Goal: Obtain resource: Download file/media

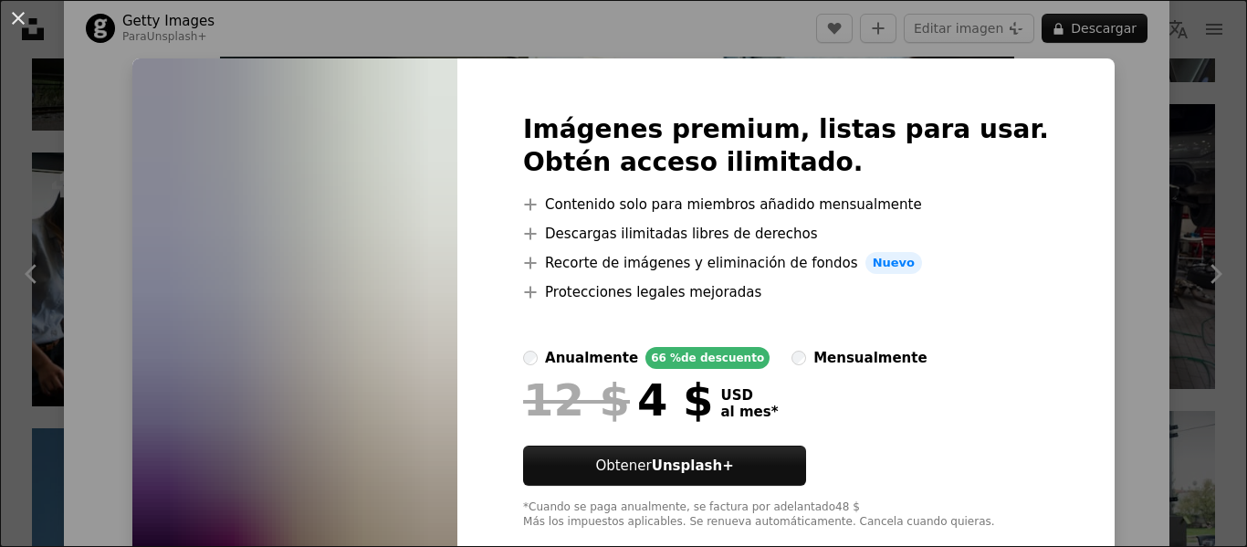
scroll to position [39, 0]
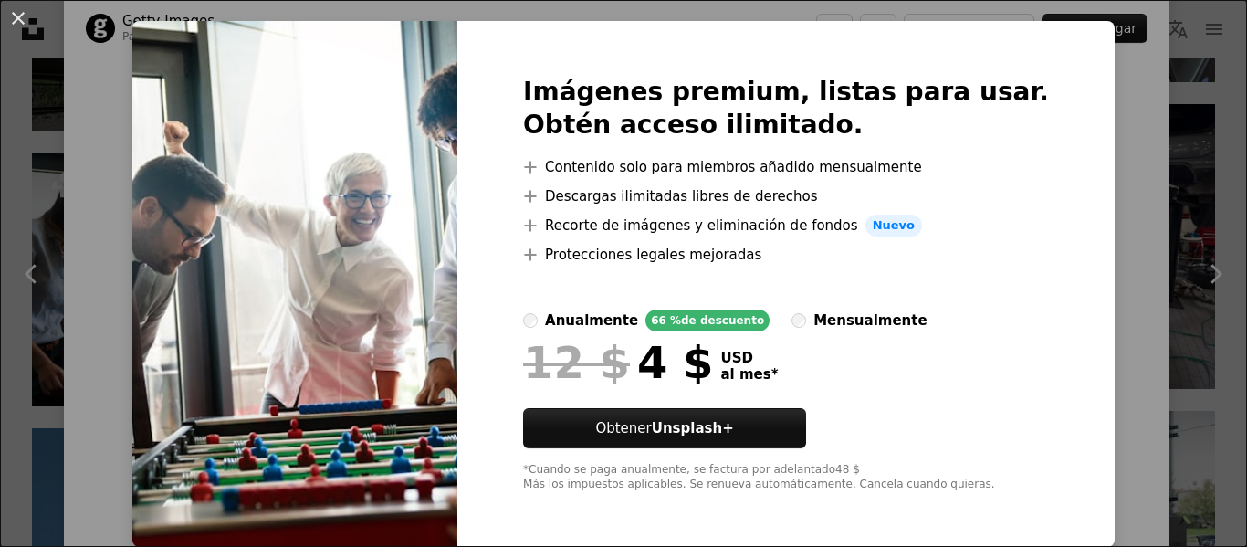
click at [1126, 215] on div "An X shape Imágenes premium, listas para usar. Obtén acceso ilimitado. A plus s…" at bounding box center [623, 273] width 1247 height 547
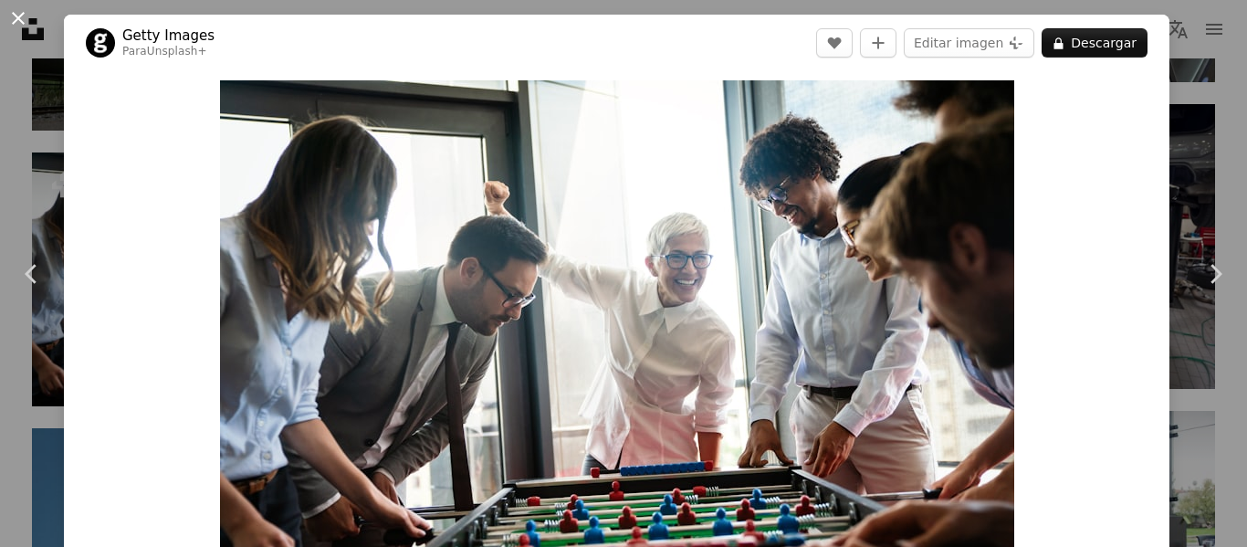
click at [19, 22] on button "An X shape" at bounding box center [18, 18] width 22 height 22
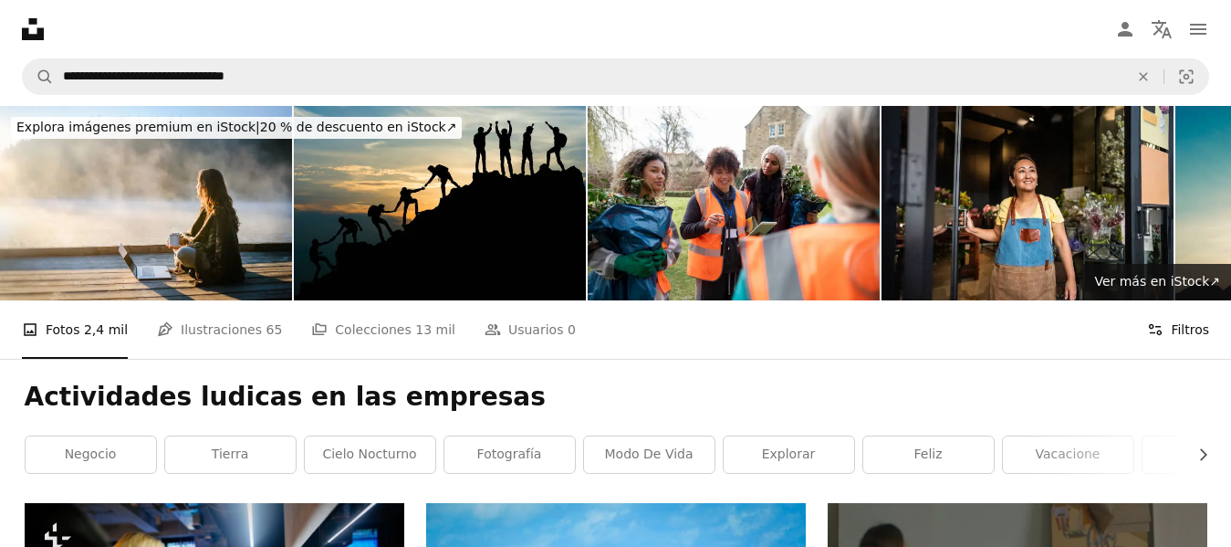
click at [1172, 331] on button "Filters Filtros" at bounding box center [1178, 329] width 62 height 58
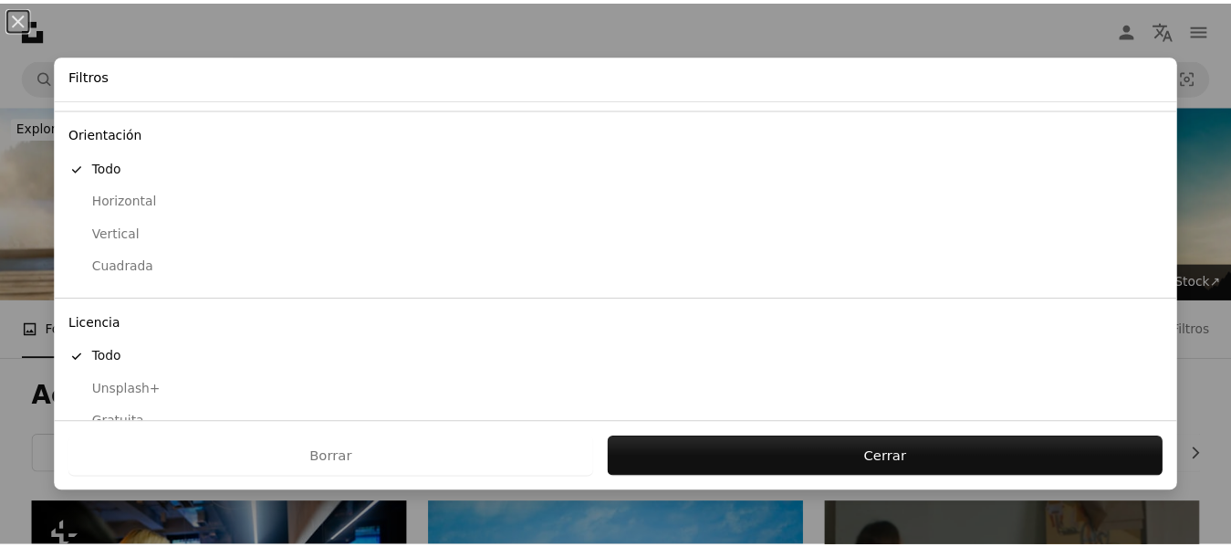
scroll to position [178, 0]
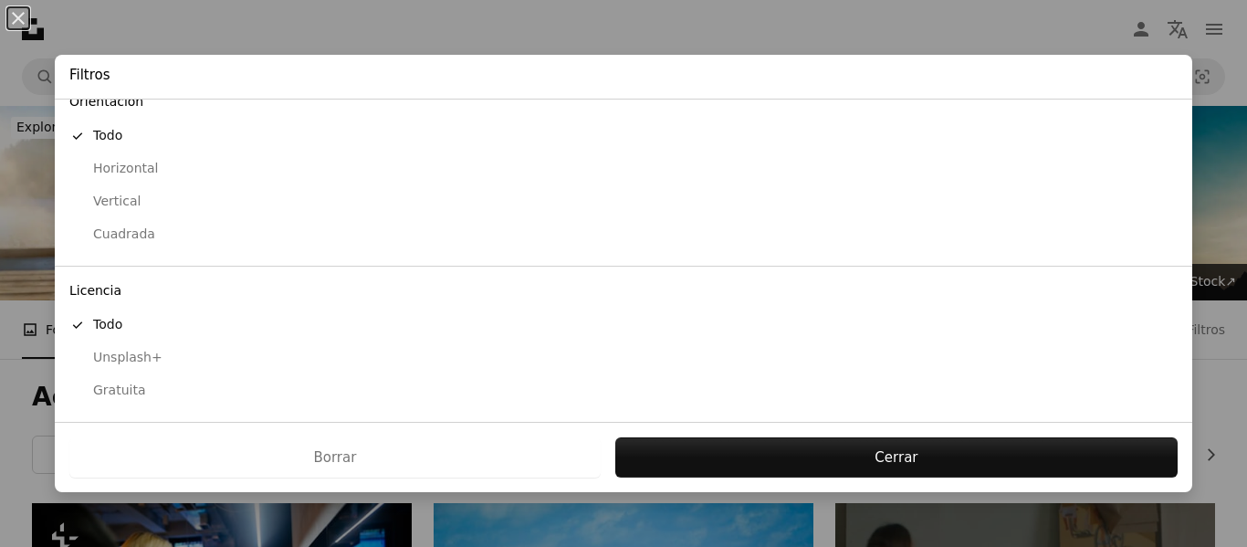
click at [138, 391] on div "Gratuita" at bounding box center [623, 390] width 1108 height 18
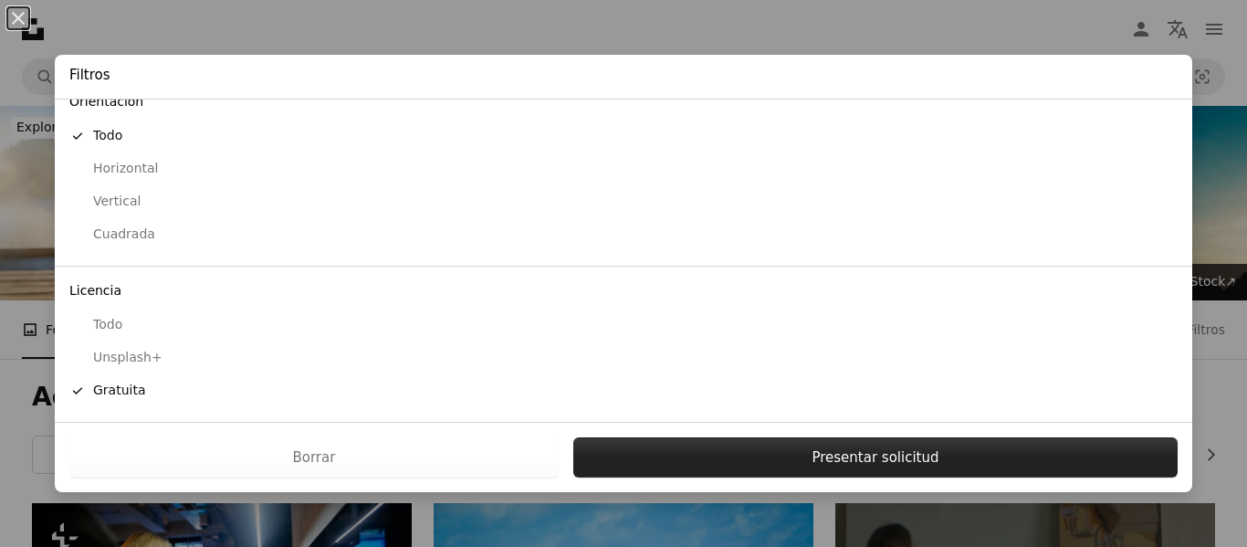
click at [866, 464] on button "Presentar solicitud" at bounding box center [875, 457] width 604 height 40
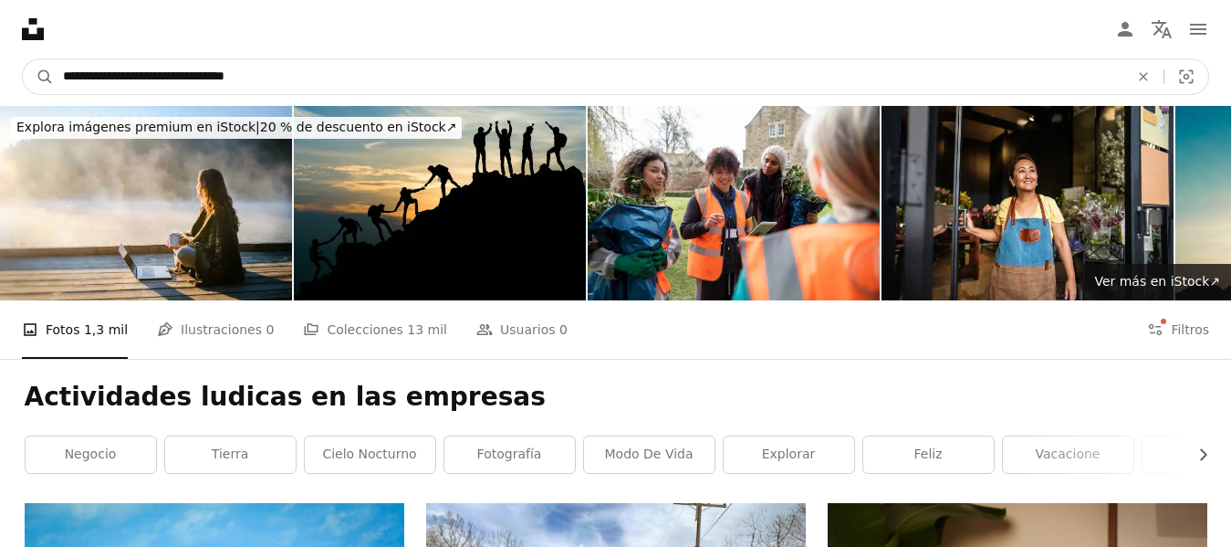
drag, startPoint x: 281, startPoint y: 74, endPoint x: 0, endPoint y: 67, distance: 281.2
click at [0, 67] on nav "**********" at bounding box center [615, 76] width 1231 height 58
type input "**********"
click button "A magnifying glass" at bounding box center [38, 76] width 31 height 35
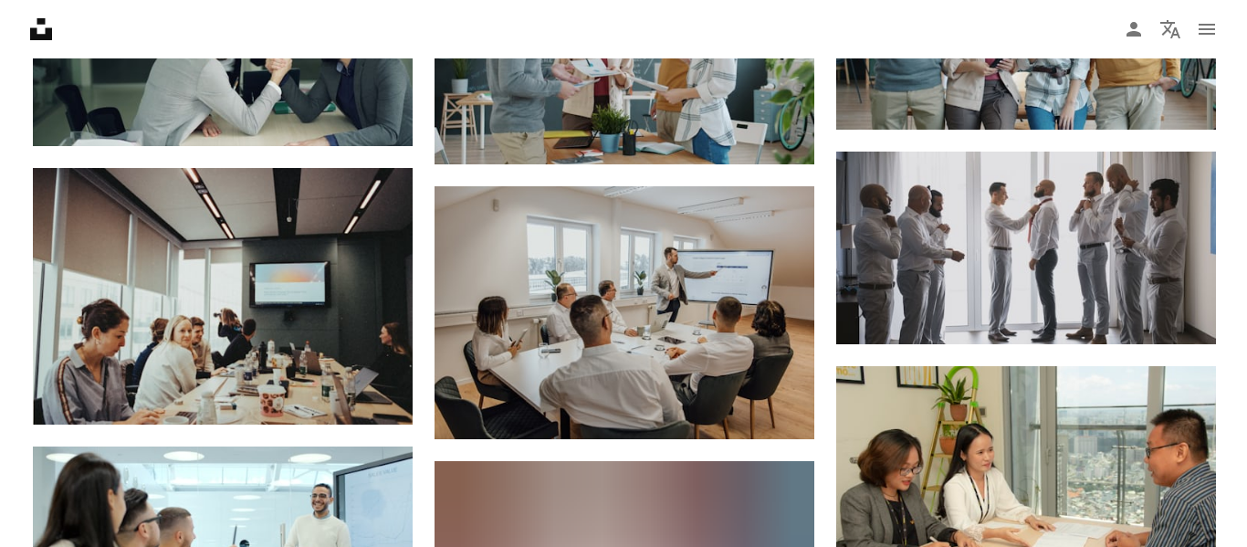
scroll to position [6085, 0]
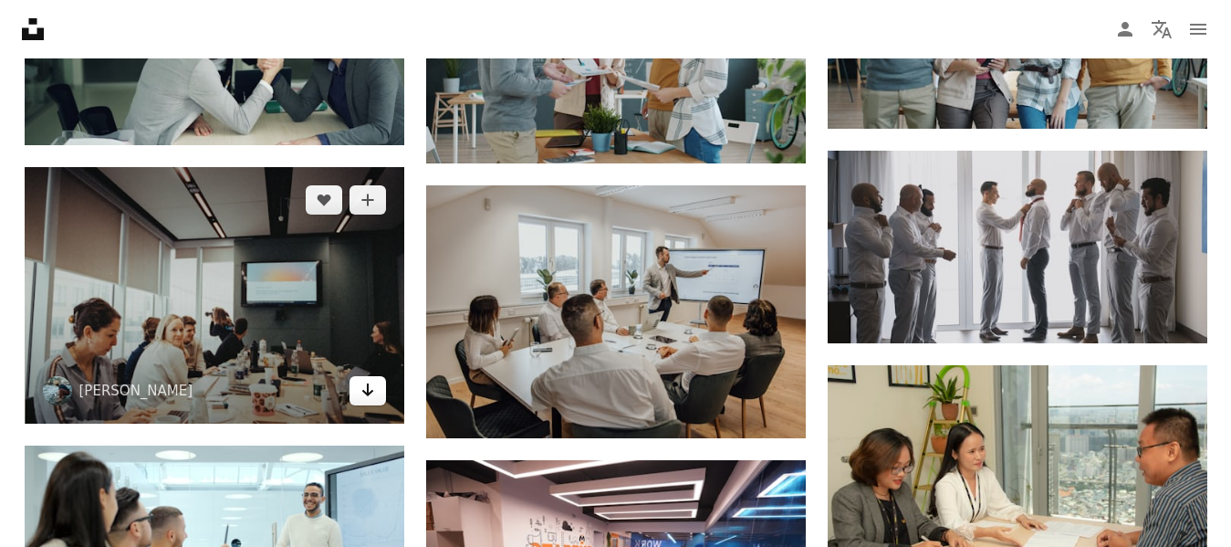
click at [370, 400] on link "Arrow pointing down" at bounding box center [368, 390] width 37 height 29
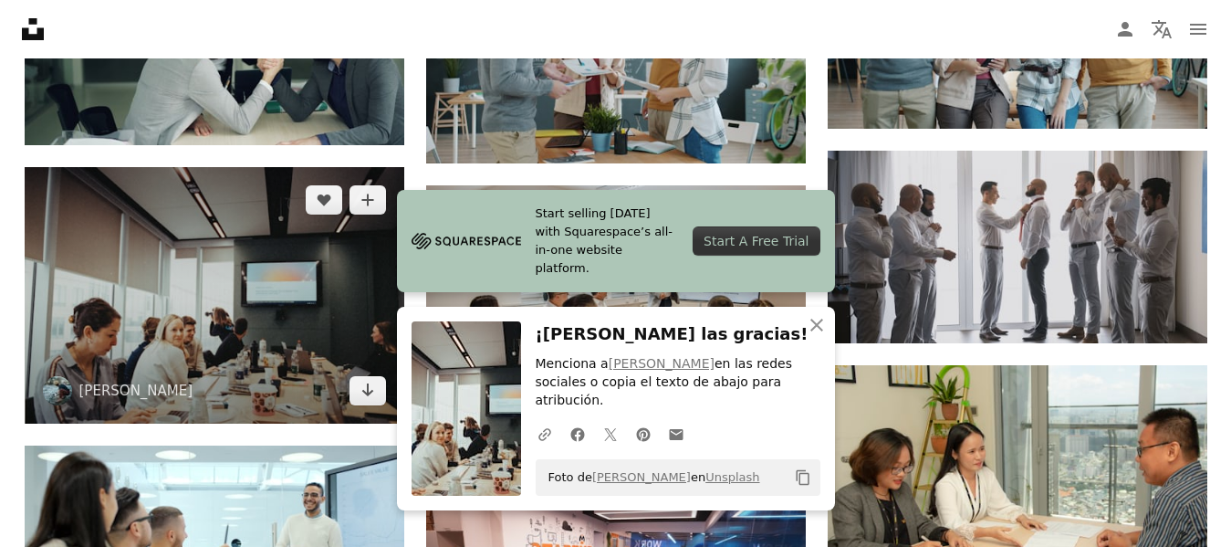
click at [283, 290] on img at bounding box center [215, 295] width 380 height 256
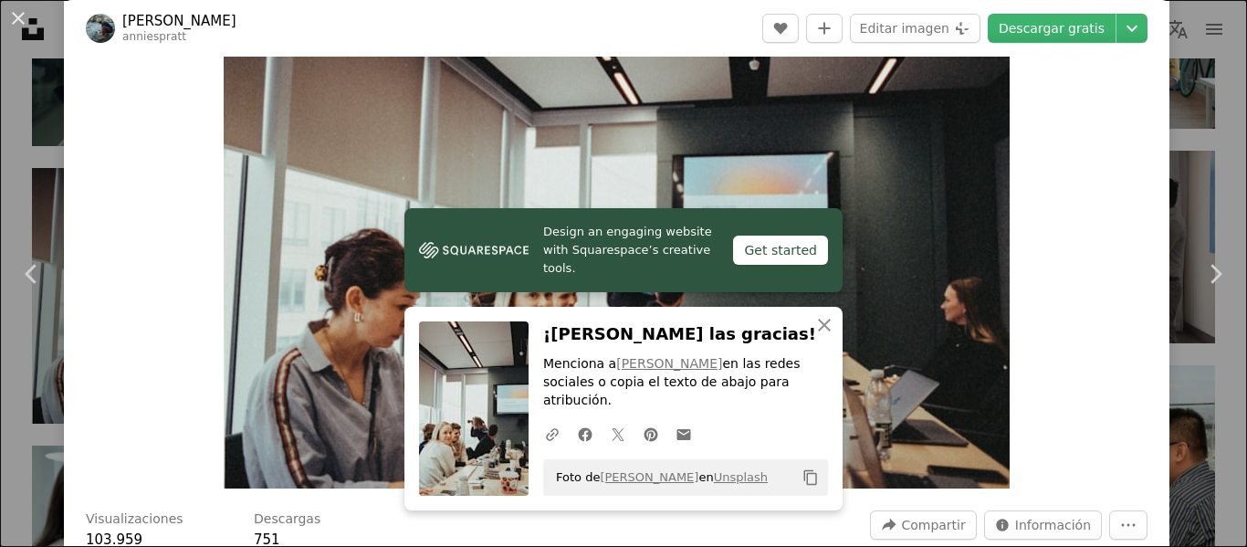
scroll to position [74, 0]
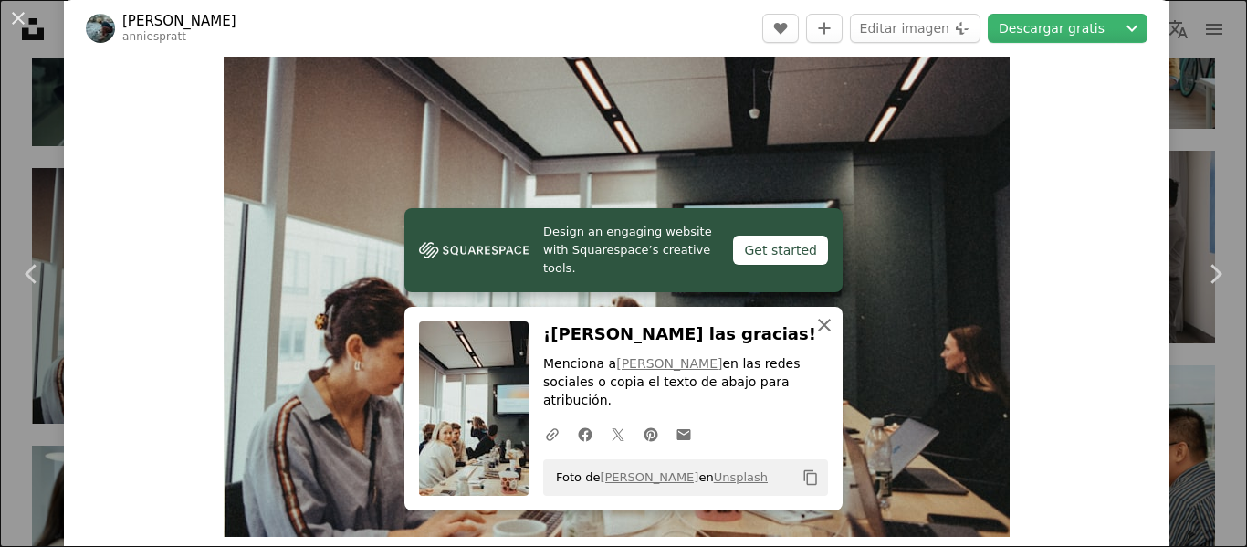
click at [820, 331] on icon "button" at bounding box center [824, 325] width 13 height 13
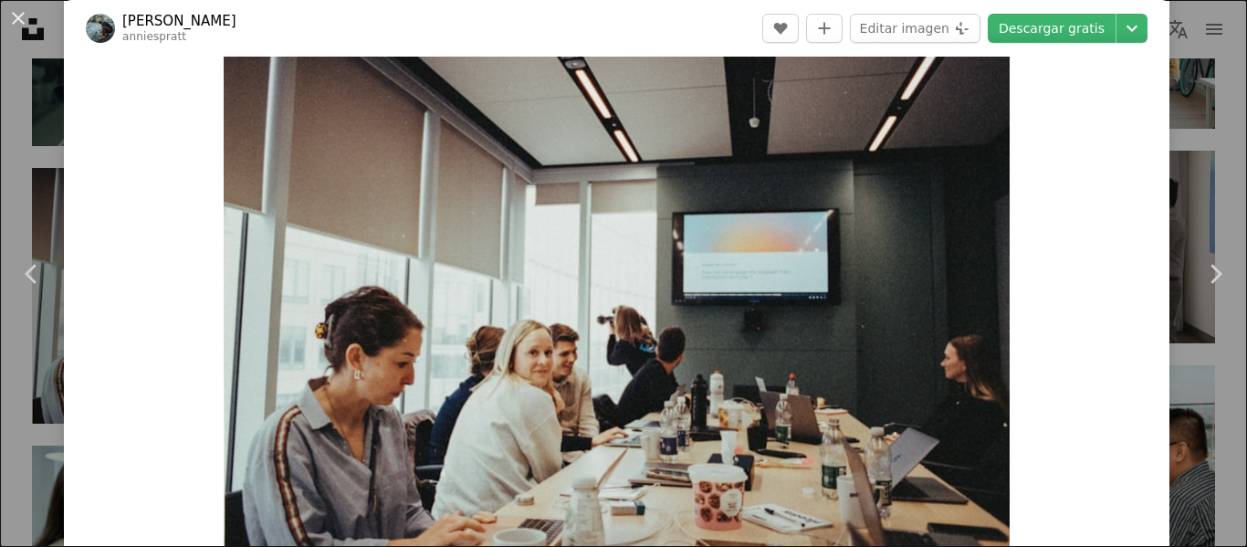
scroll to position [64, 0]
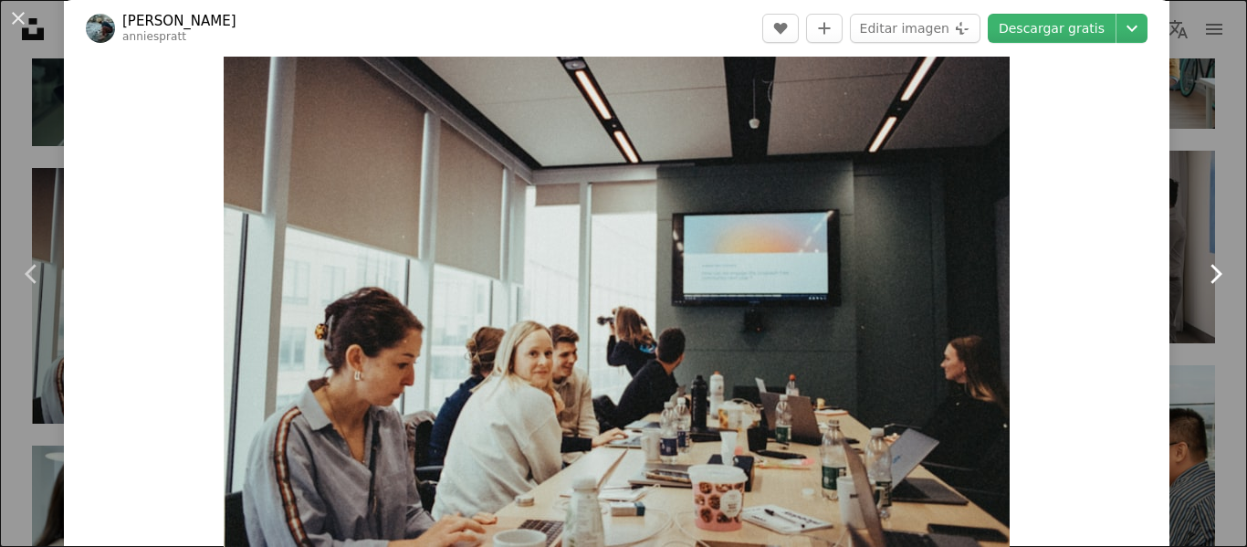
click at [1229, 193] on link "Chevron right" at bounding box center [1215, 273] width 64 height 175
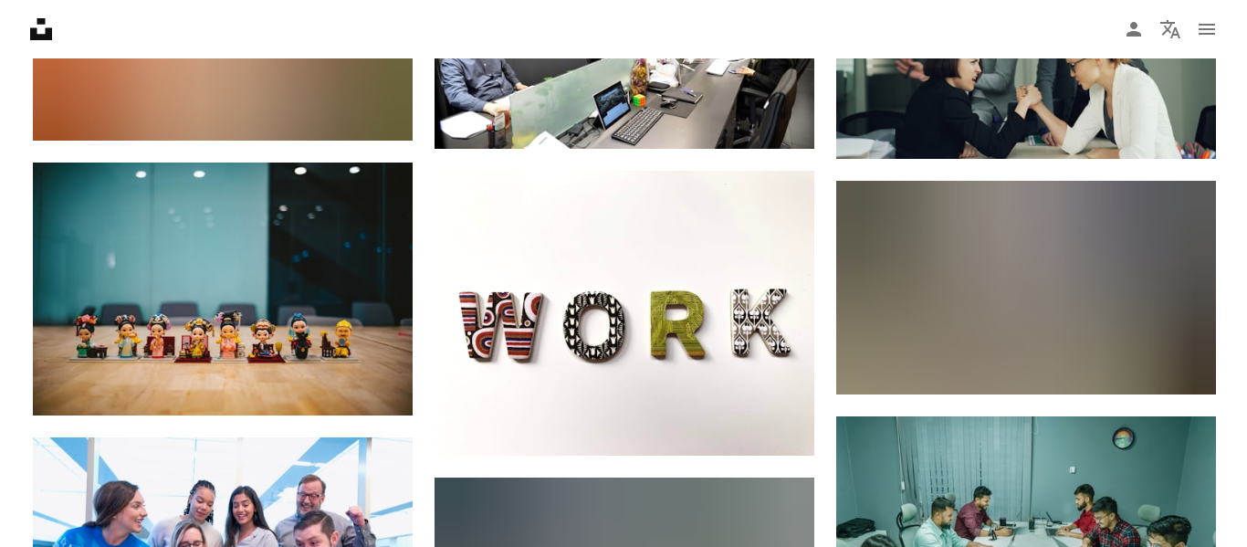
scroll to position [4523, 0]
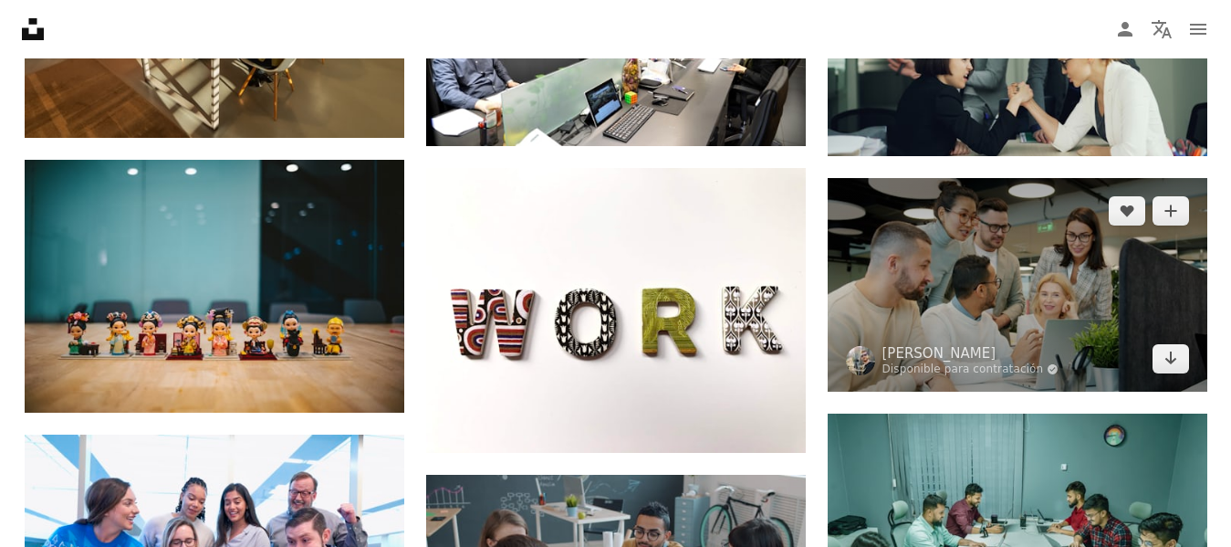
click at [1028, 265] on img at bounding box center [1018, 285] width 380 height 214
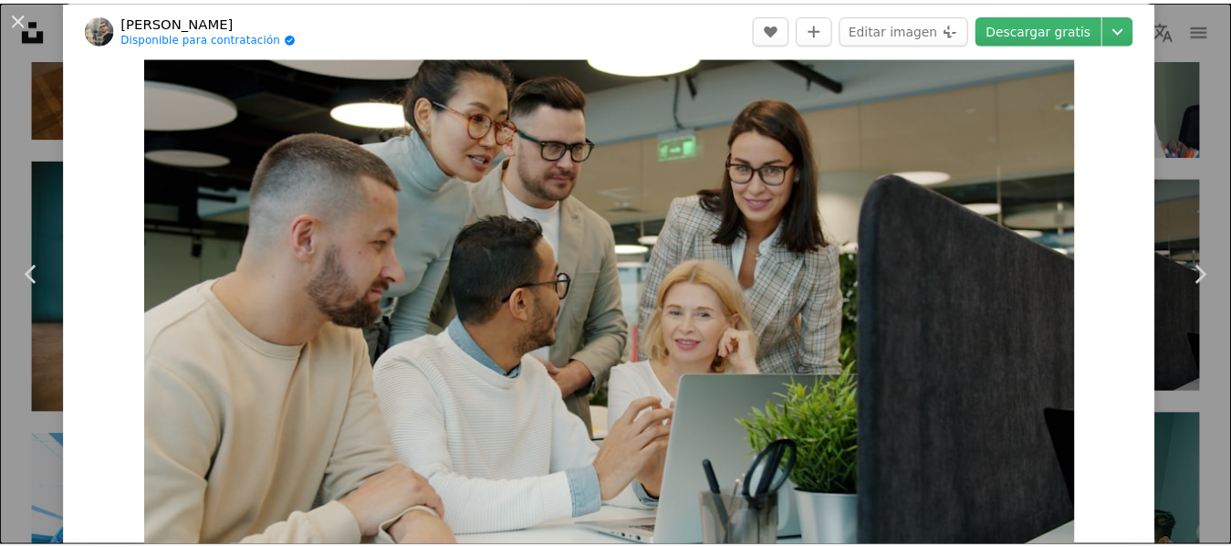
scroll to position [57, 0]
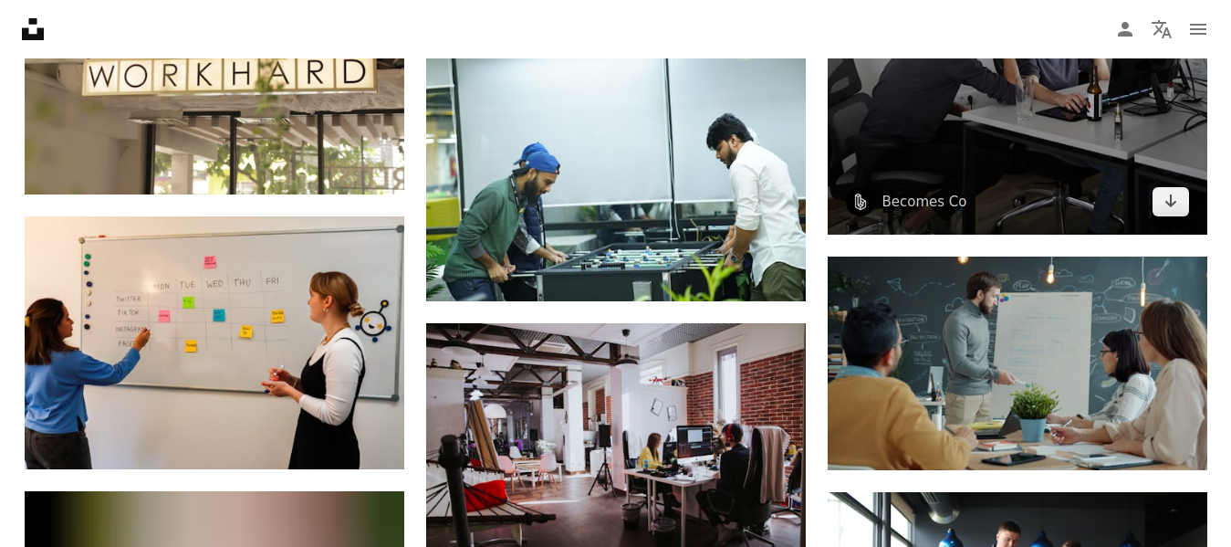
scroll to position [13032, 0]
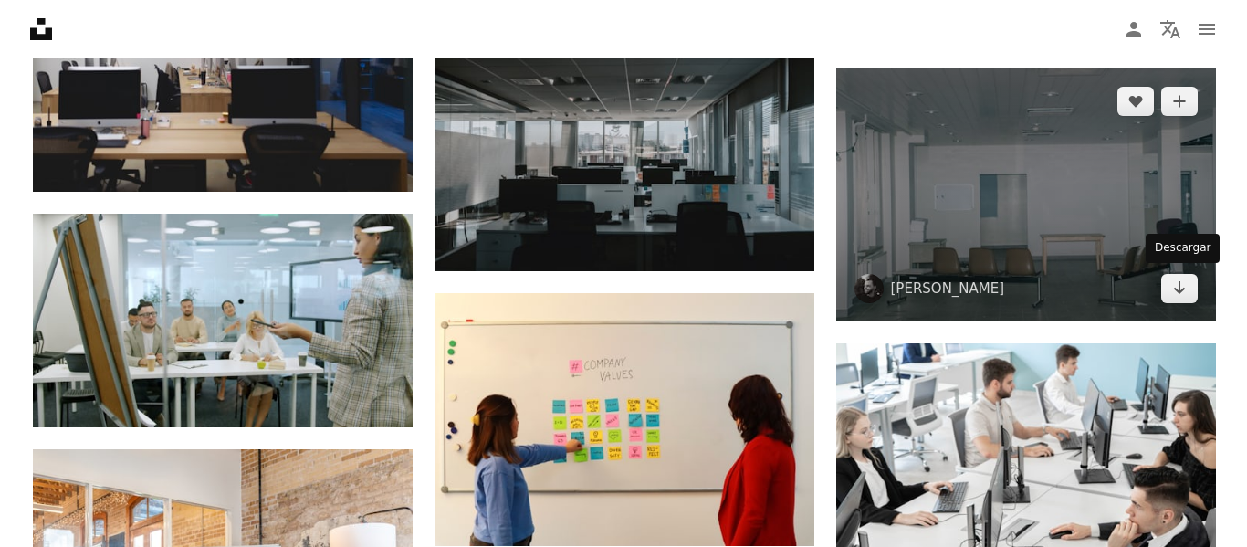
scroll to position [9955, 0]
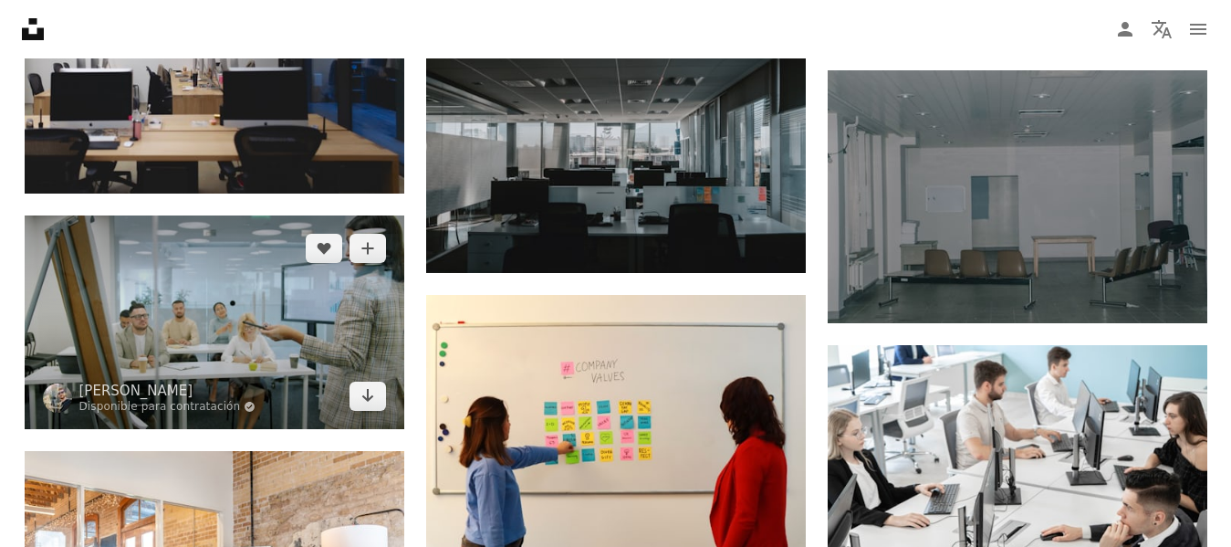
click at [297, 295] on img at bounding box center [215, 322] width 380 height 214
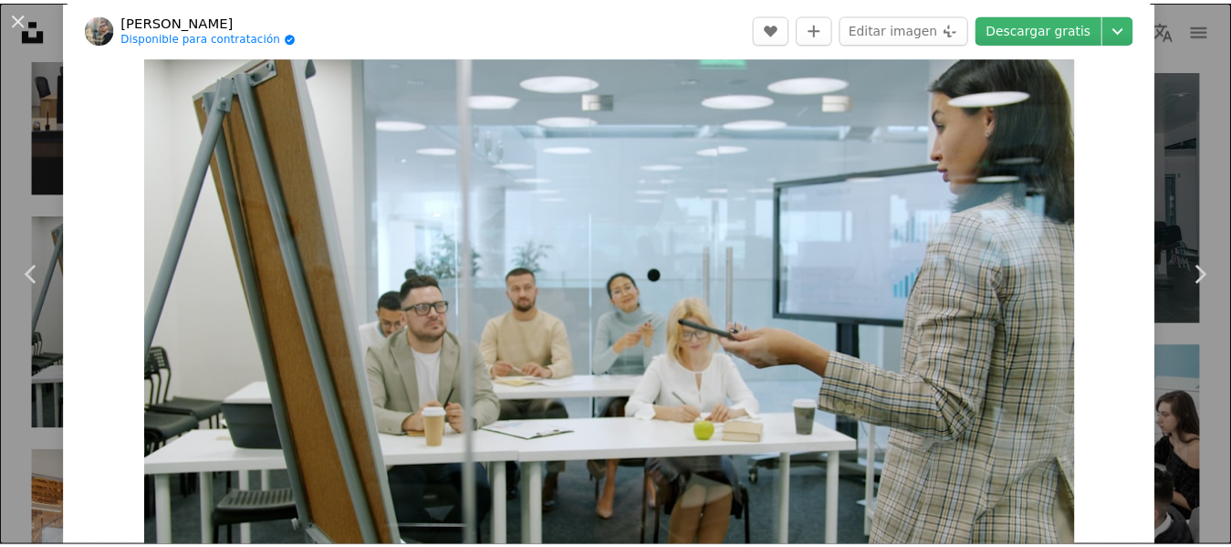
scroll to position [23, 0]
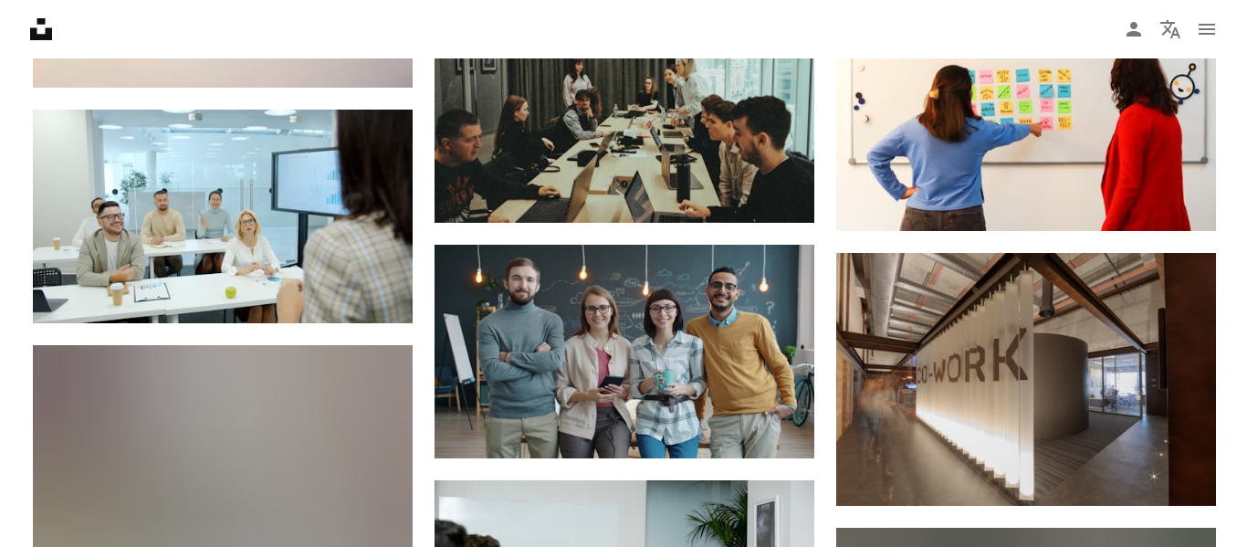
scroll to position [2126, 0]
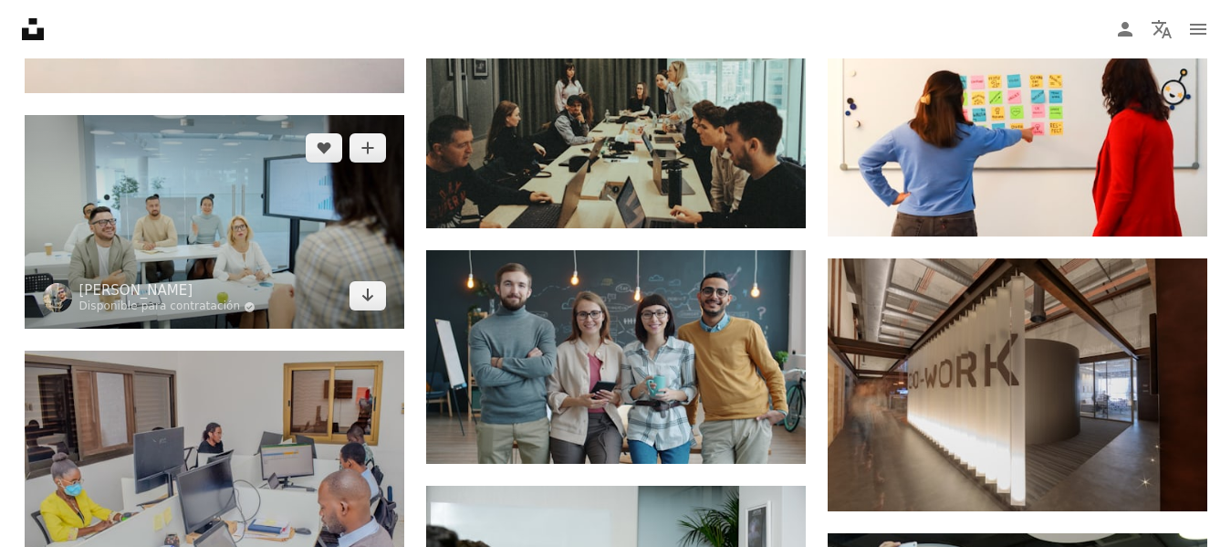
click at [261, 184] on img at bounding box center [215, 222] width 380 height 214
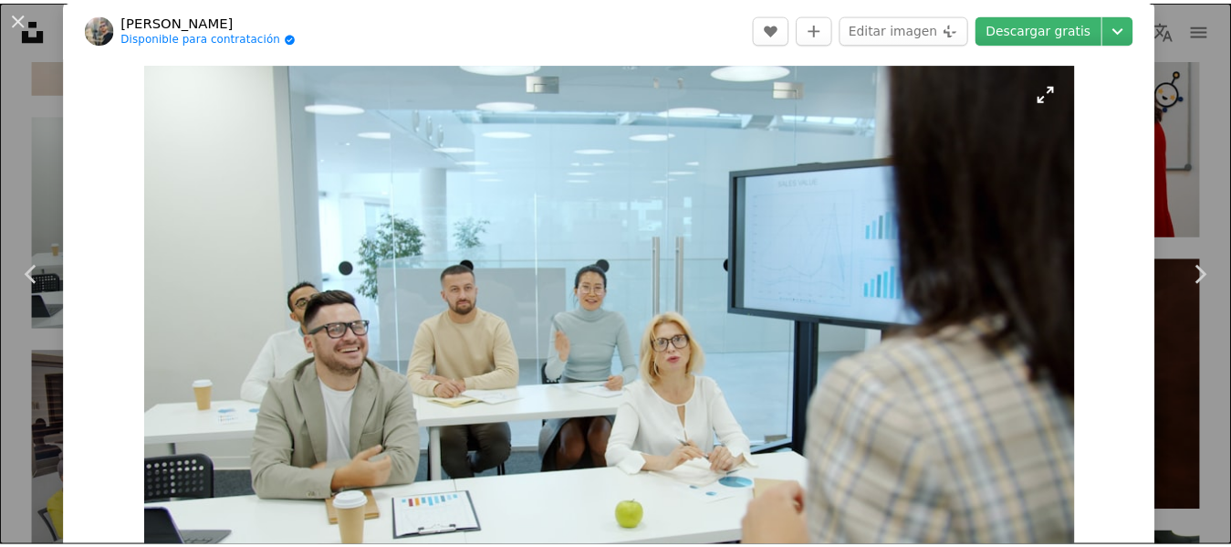
scroll to position [18, 0]
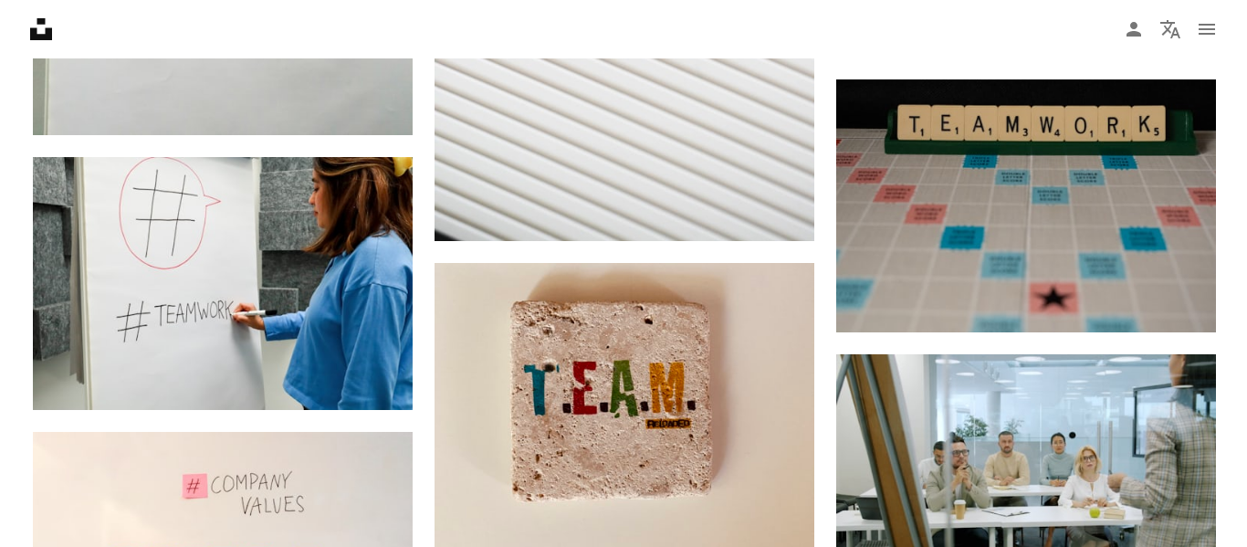
scroll to position [936, 0]
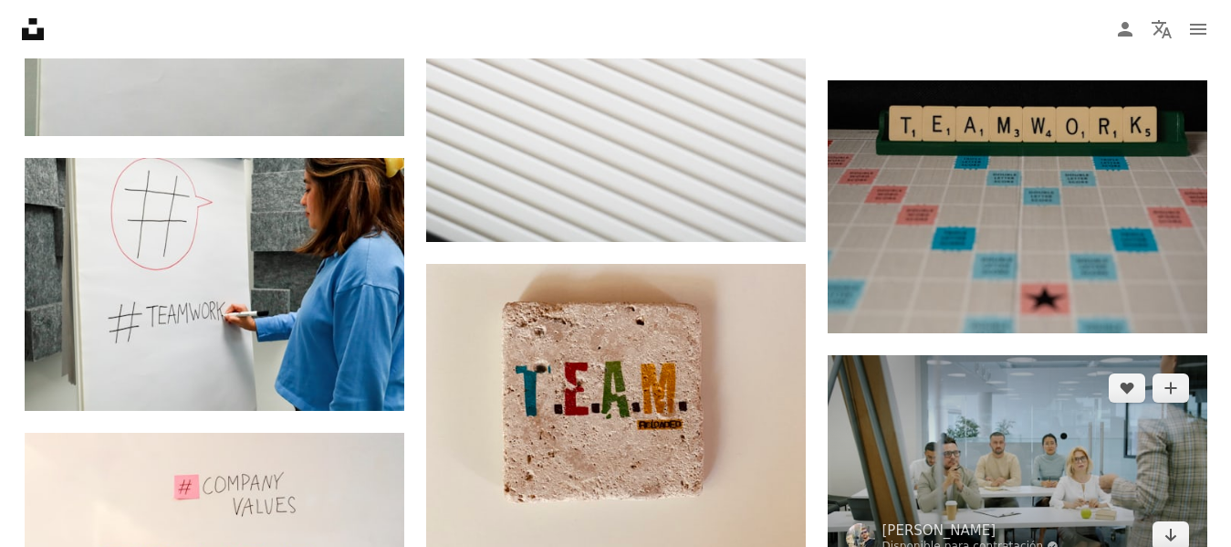
click at [1053, 441] on img at bounding box center [1018, 462] width 380 height 214
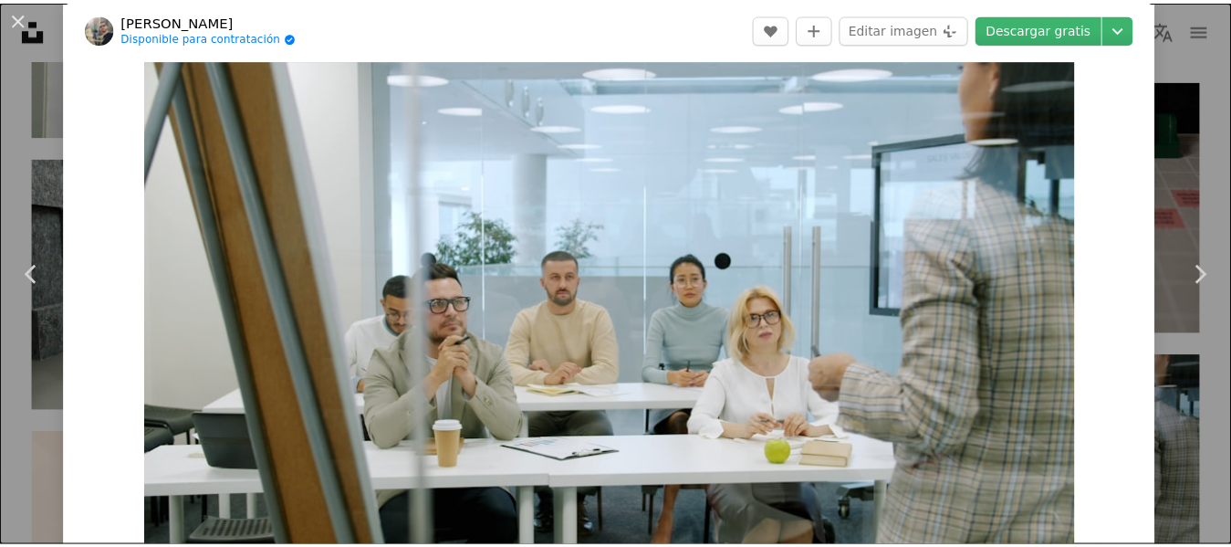
scroll to position [22, 0]
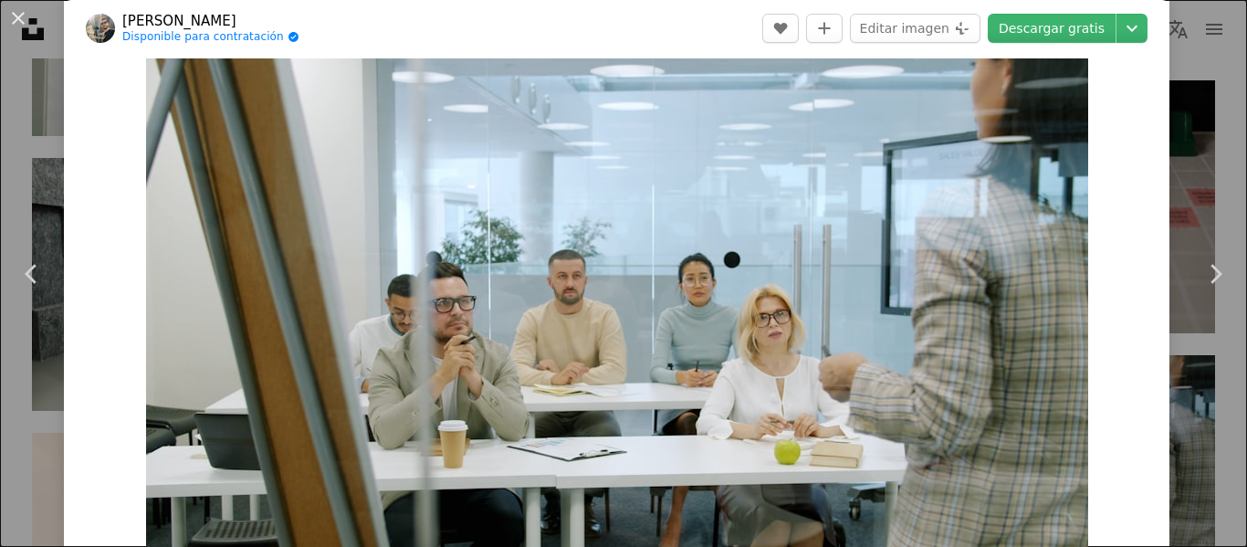
click at [1227, 139] on div "An X shape Chevron left Chevron right [PERSON_NAME] Gariev Disponible para cont…" at bounding box center [623, 273] width 1247 height 547
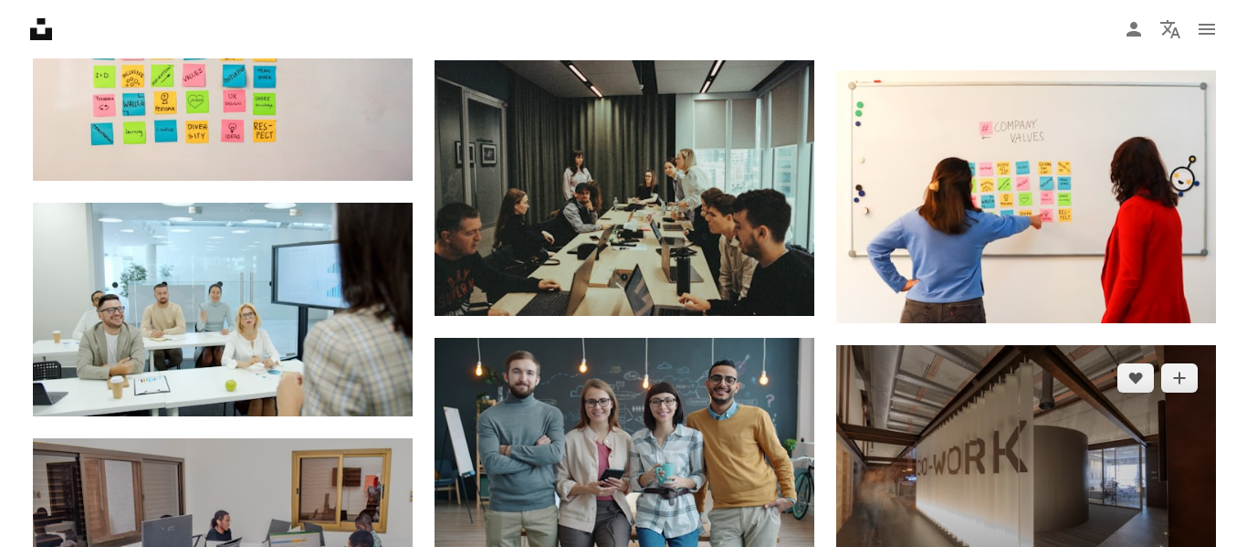
scroll to position [2037, 0]
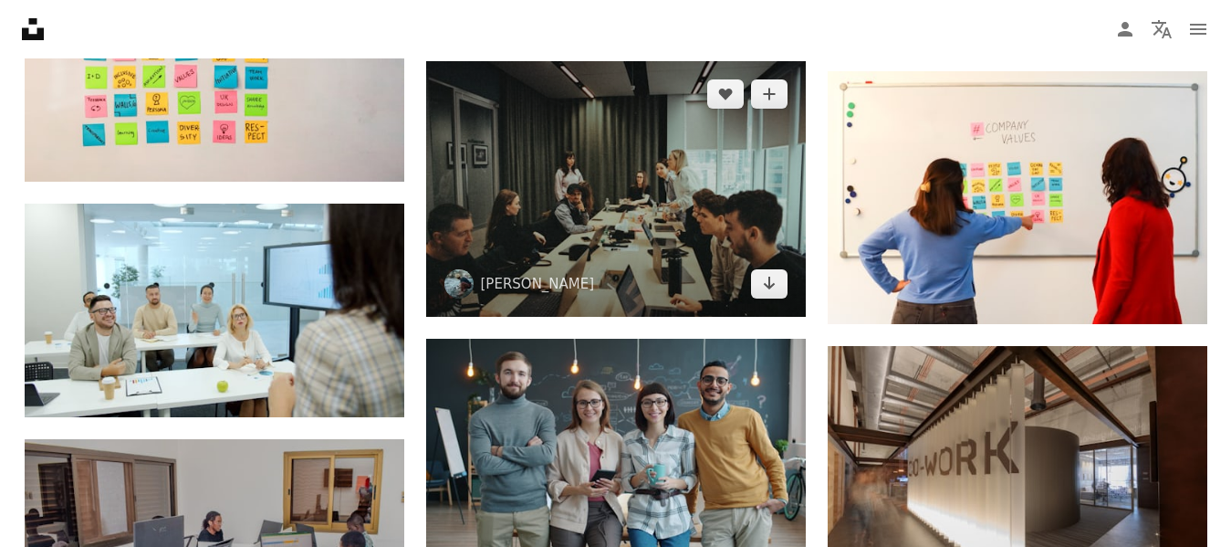
click at [677, 169] on img at bounding box center [616, 189] width 380 height 256
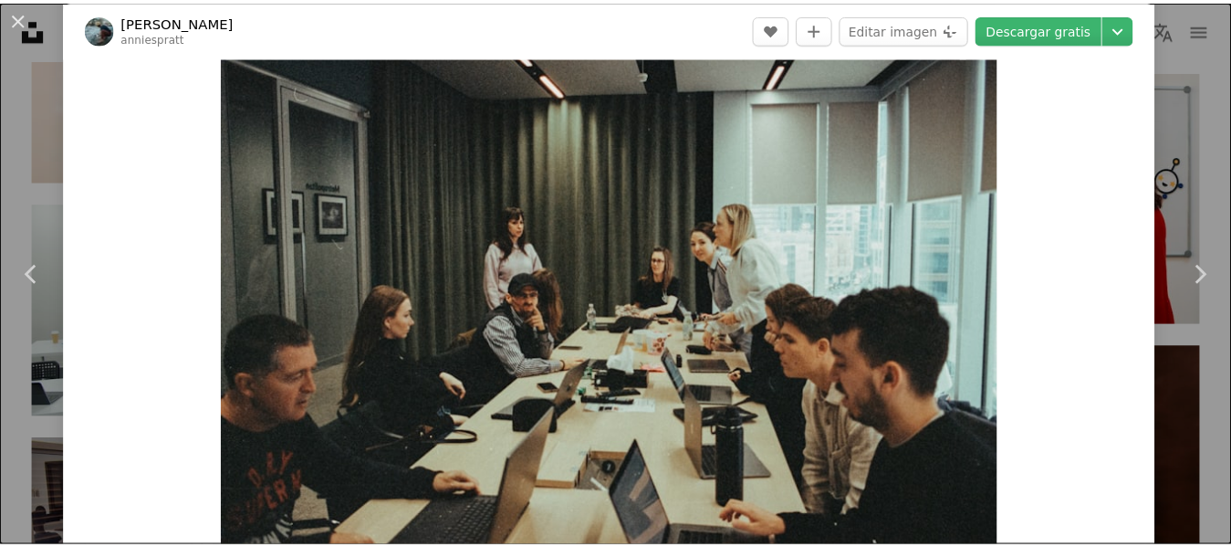
scroll to position [62, 0]
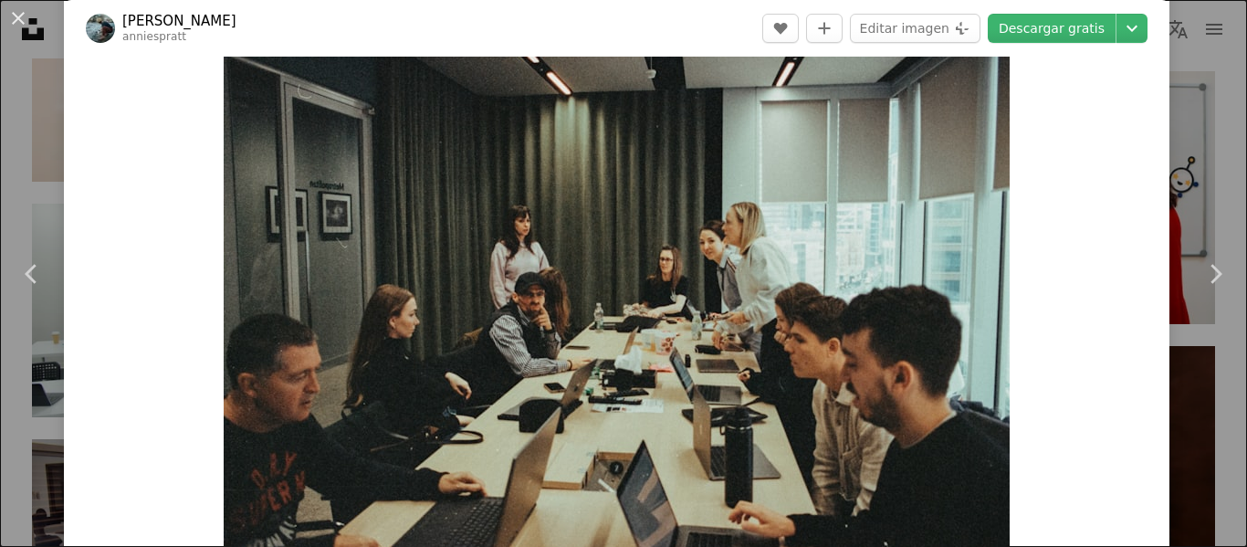
click at [1207, 147] on div "An X shape Chevron left Chevron right [PERSON_NAME] anniespratt A heart A plus …" at bounding box center [623, 273] width 1247 height 547
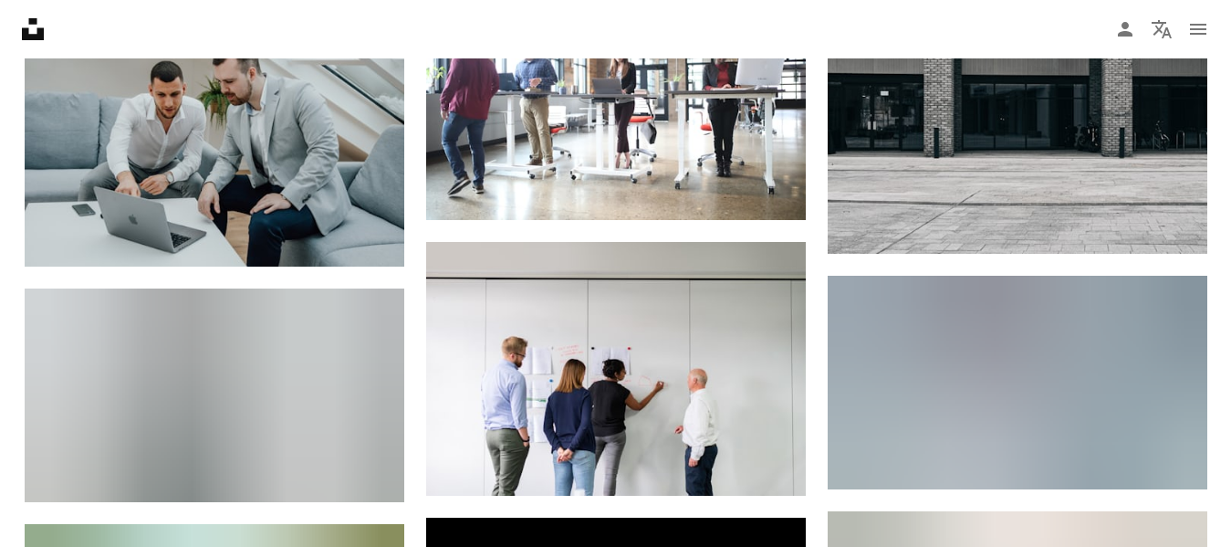
scroll to position [17056, 0]
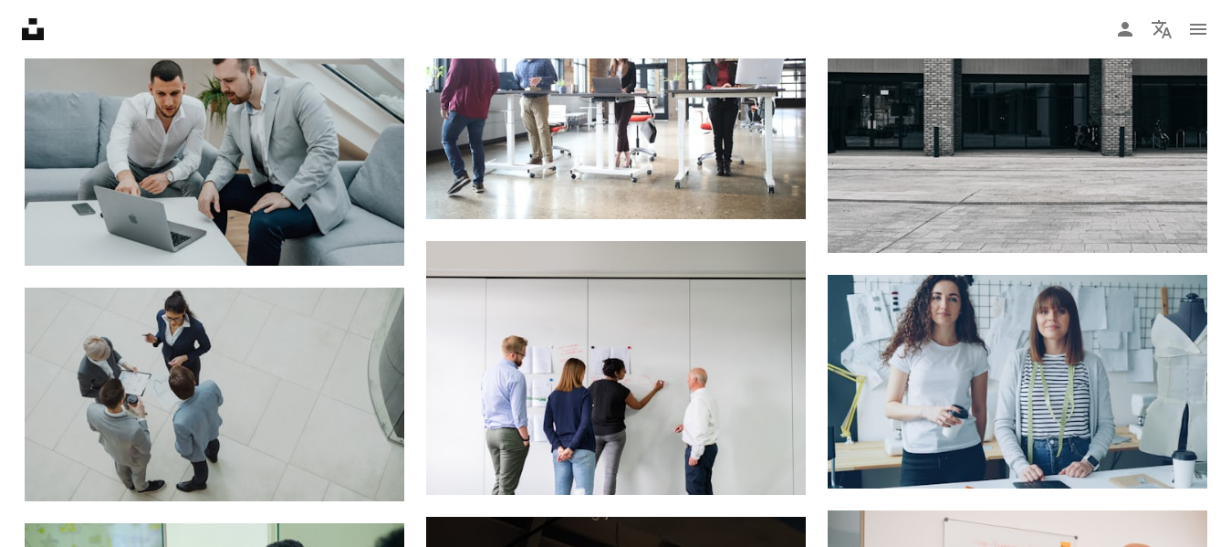
drag, startPoint x: 708, startPoint y: 238, endPoint x: 407, endPoint y: 270, distance: 302.9
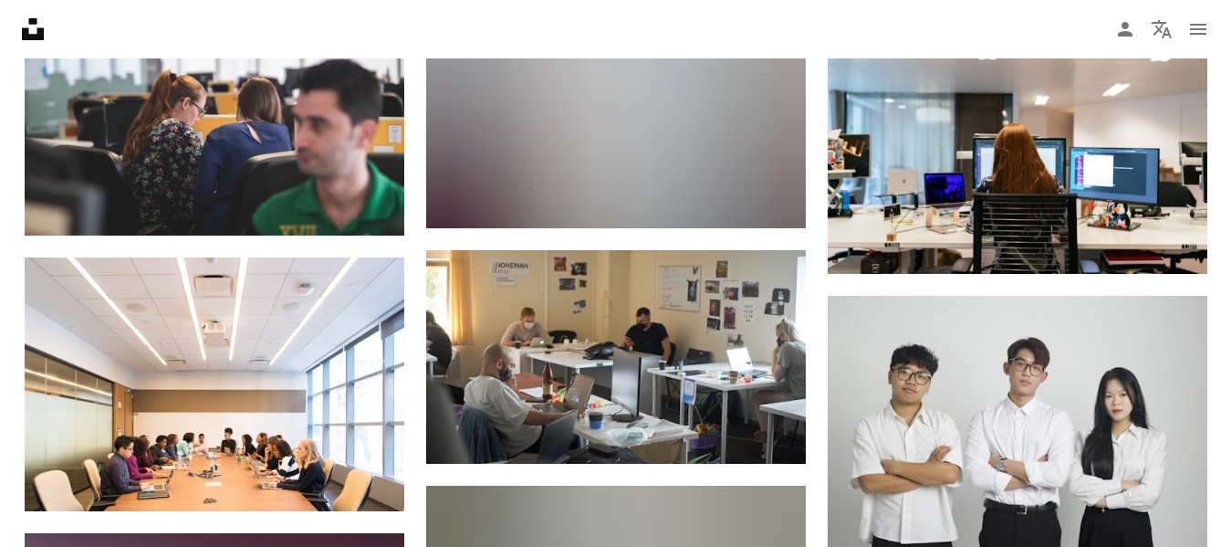
scroll to position [22927, 0]
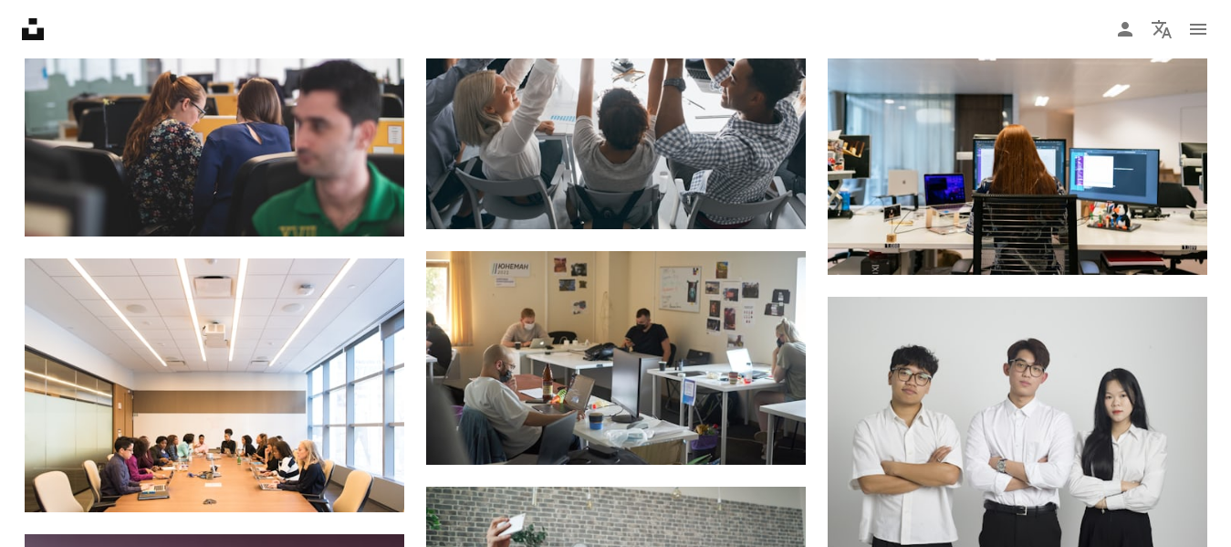
drag, startPoint x: 806, startPoint y: 277, endPoint x: 1216, endPoint y: 338, distance: 414.3
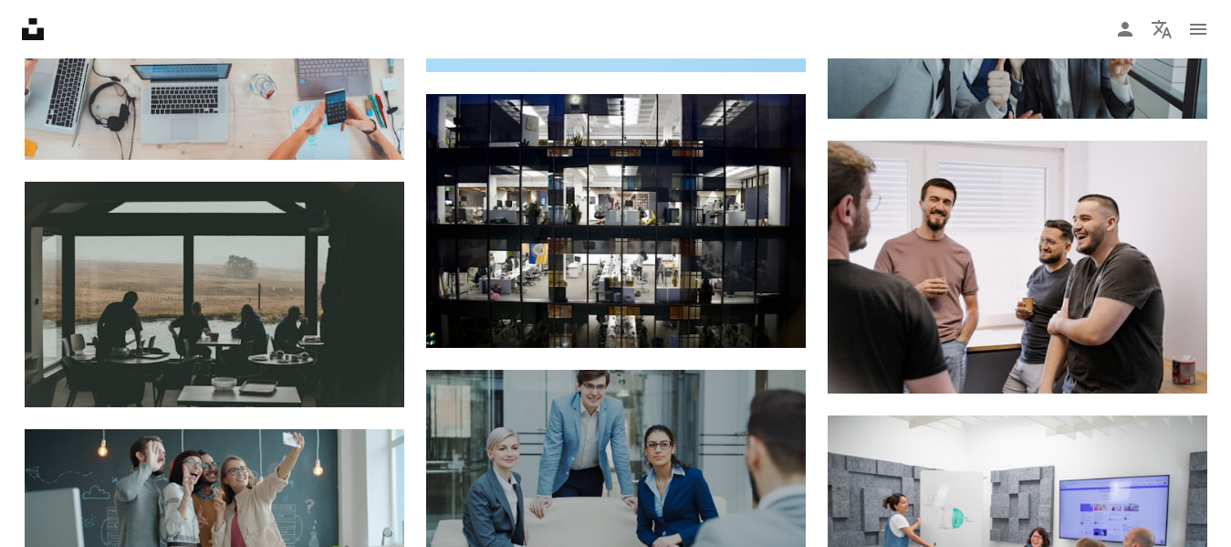
scroll to position [23832, 0]
